Goal: Check status: Check status

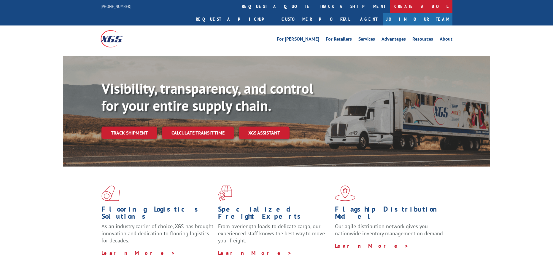
click at [390, 8] on link "Create a BOL" at bounding box center [421, 6] width 63 height 13
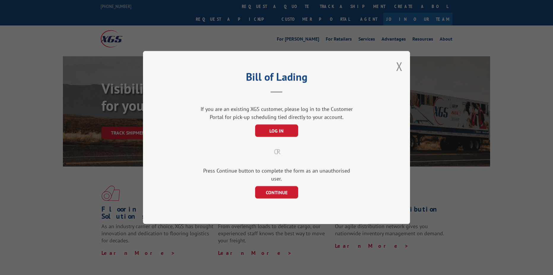
drag, startPoint x: 265, startPoint y: 10, endPoint x: 277, endPoint y: 21, distance: 16.8
click at [265, 10] on div "Bill of Lading If you are an existing XGS customer, please log in to the Custom…" at bounding box center [276, 137] width 553 height 275
click at [399, 71] on button "Close modal" at bounding box center [399, 66] width 7 height 16
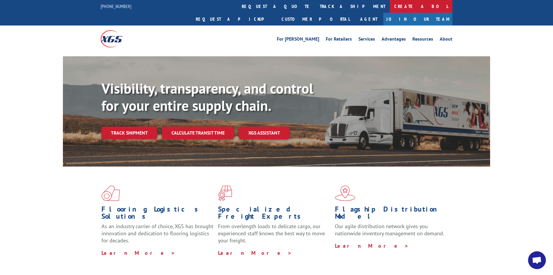
click at [390, 7] on link "Create a BOL" at bounding box center [421, 6] width 63 height 13
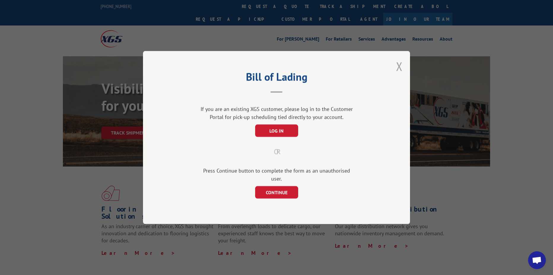
click at [398, 66] on button "Close modal" at bounding box center [399, 66] width 7 height 16
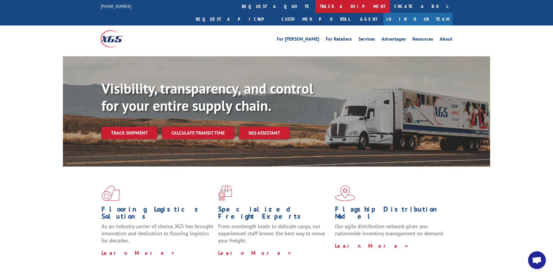
click at [315, 5] on link "track a shipment" at bounding box center [352, 6] width 74 height 13
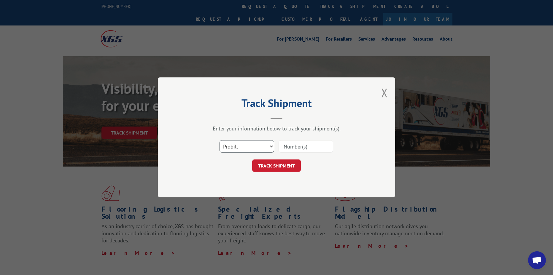
drag, startPoint x: 251, startPoint y: 143, endPoint x: 249, endPoint y: 145, distance: 3.2
click at [251, 143] on select "Select category... Probill BOL PO" at bounding box center [246, 147] width 55 height 12
select select "bol"
click at [219, 141] on select "Select category... Probill BOL PO" at bounding box center [246, 147] width 55 height 12
click at [302, 147] on input at bounding box center [306, 147] width 55 height 12
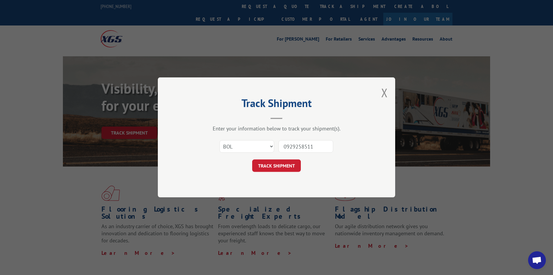
type input "0929258511"
click at [283, 174] on div "Track Shipment Enter your information below to track your shipment(s). Select c…" at bounding box center [276, 137] width 237 height 120
click at [284, 168] on button "TRACK SHIPMENT" at bounding box center [276, 166] width 49 height 12
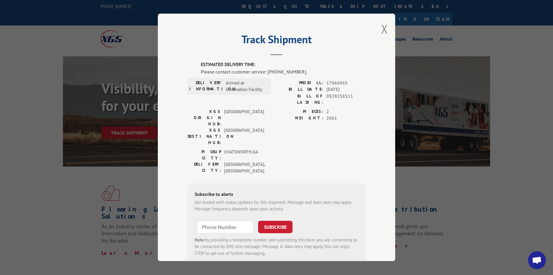
click at [335, 82] on span "17666865" at bounding box center [345, 83] width 39 height 7
copy span "17666865"
click at [385, 32] on button "Close modal" at bounding box center [384, 29] width 7 height 16
